Goal: Check status

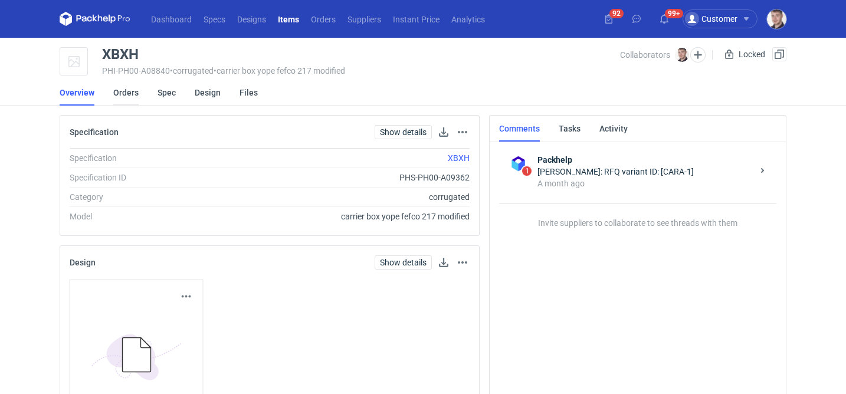
click at [131, 96] on link "Orders" at bounding box center [125, 93] width 25 height 26
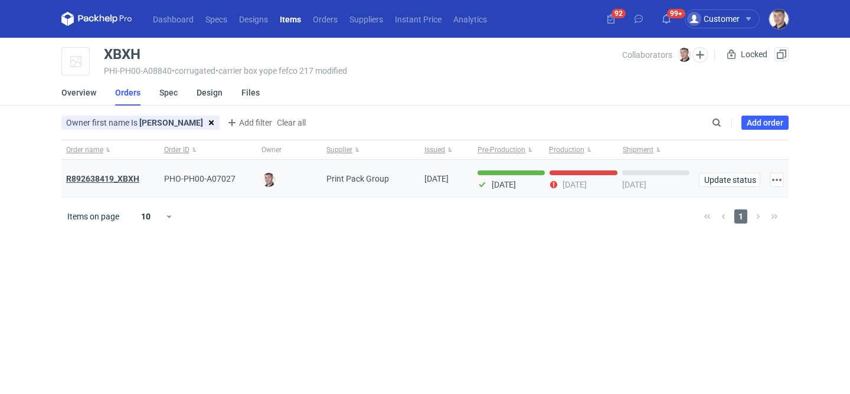
click at [116, 175] on strong "R892638419_XBXH" at bounding box center [102, 178] width 73 height 9
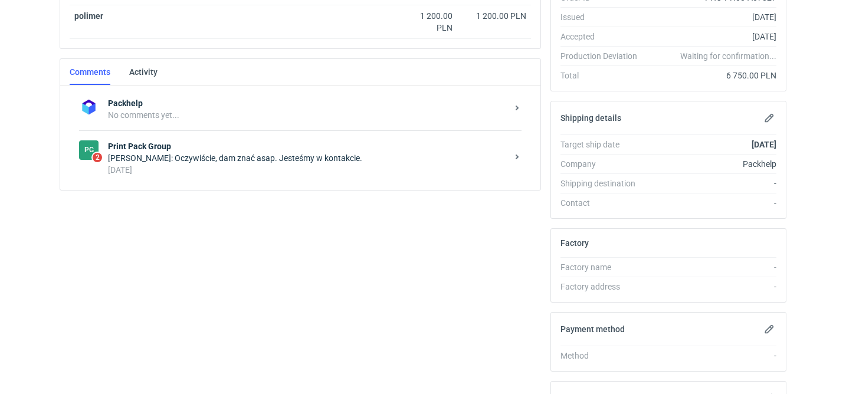
scroll to position [347, 0]
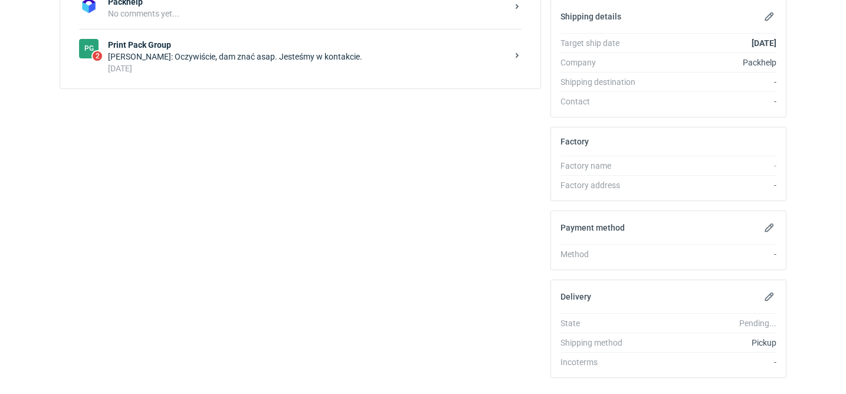
click at [292, 73] on div "[DATE]" at bounding box center [308, 69] width 400 height 12
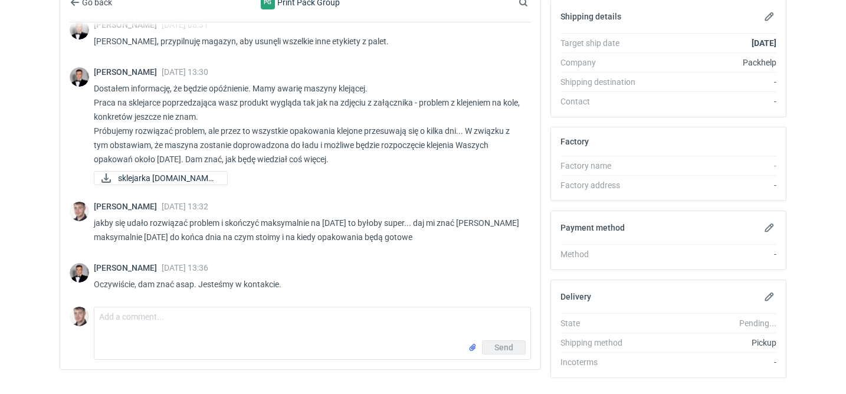
scroll to position [428, 0]
